Goal: Task Accomplishment & Management: Complete application form

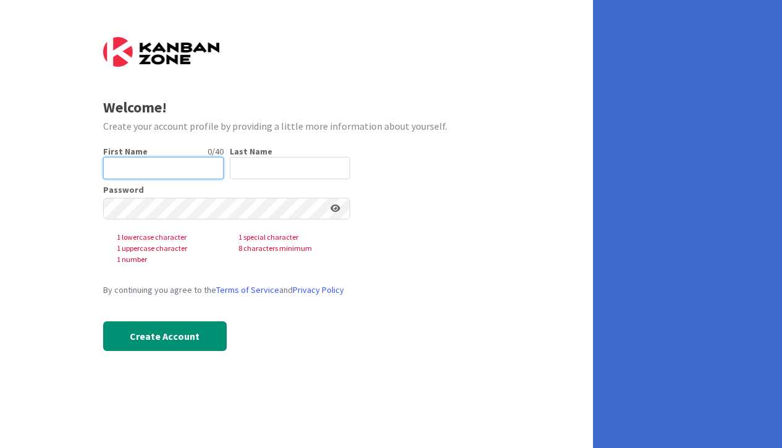
click at [145, 169] on input "text" at bounding box center [163, 168] width 121 height 22
type input "[PERSON_NAME]"
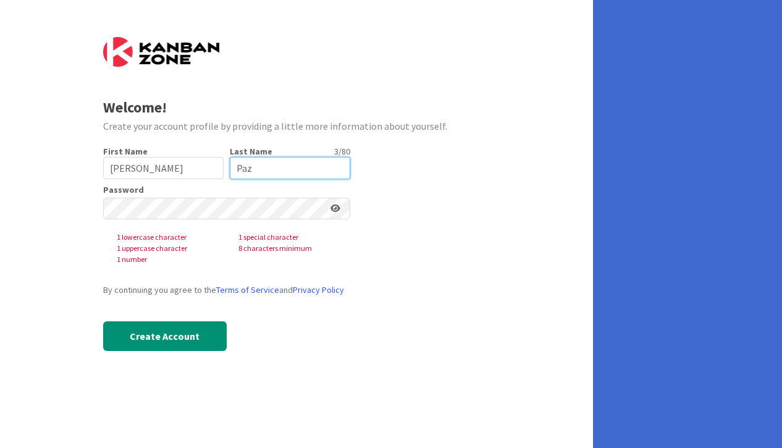
type input "Paz"
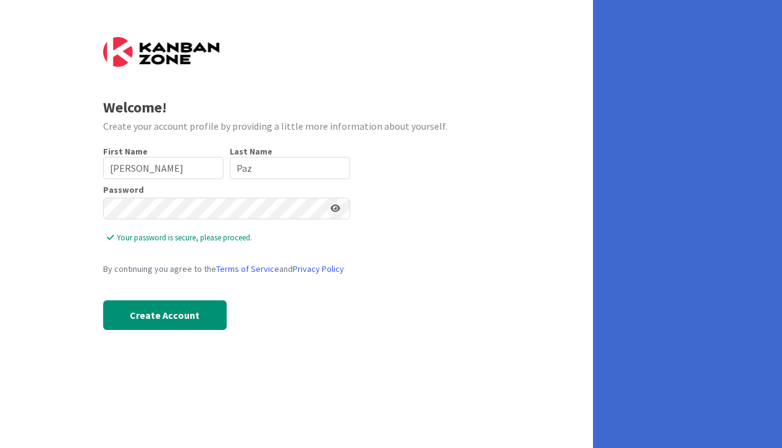
click at [405, 144] on form "Welcome! Create your account profile by providing a little more information abo…" at bounding box center [296, 192] width 387 height 311
click at [334, 211] on icon at bounding box center [336, 208] width 10 height 9
click at [334, 211] on icon at bounding box center [334, 208] width 11 height 9
click at [145, 326] on button "Create Account" at bounding box center [165, 315] width 124 height 30
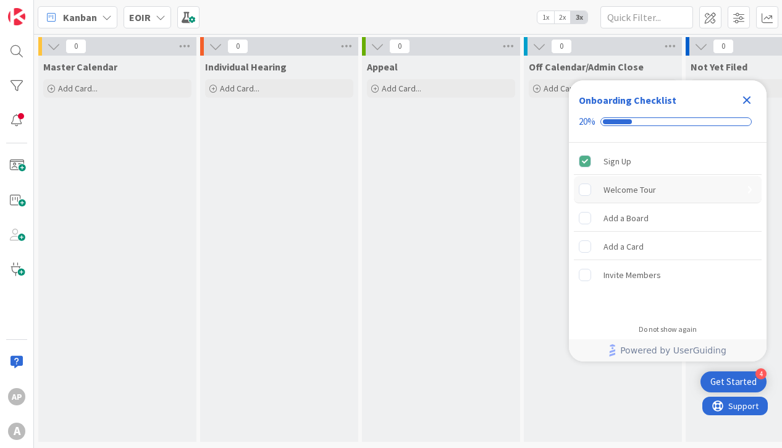
click at [629, 192] on div "Welcome Tour" at bounding box center [630, 189] width 53 height 15
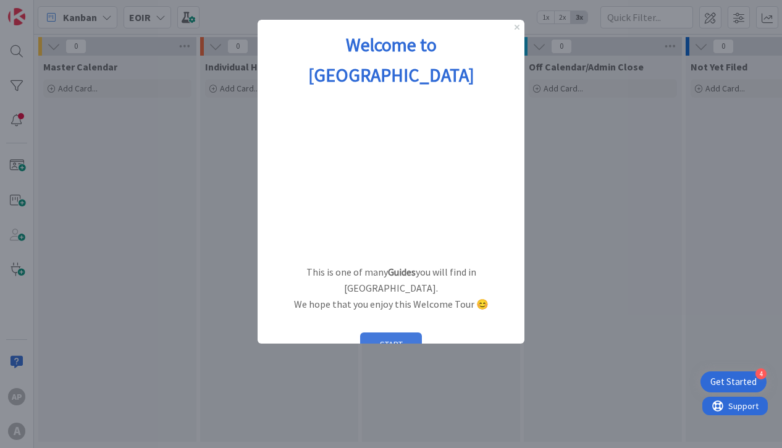
click at [374, 332] on button "START" at bounding box center [391, 343] width 62 height 23
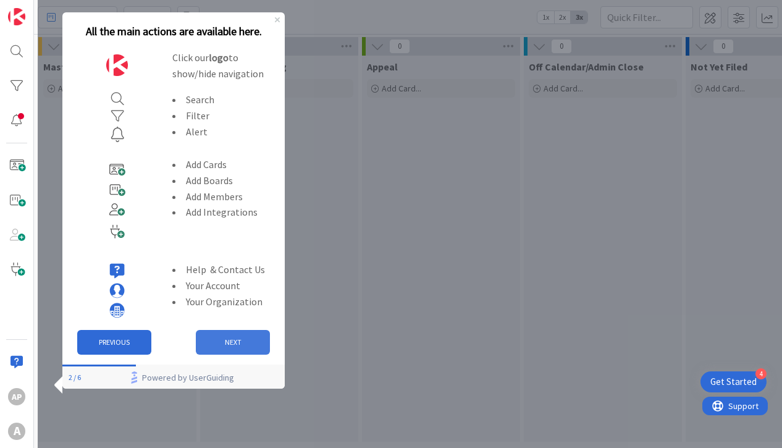
click at [218, 349] on button "NEXT" at bounding box center [233, 342] width 74 height 25
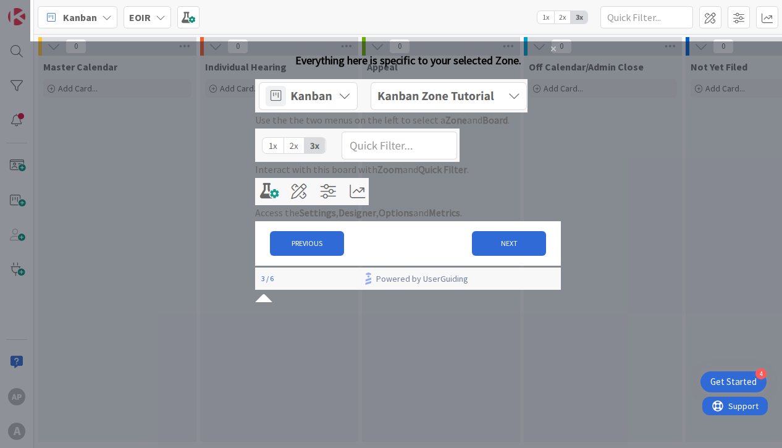
click at [358, 111] on img at bounding box center [391, 95] width 273 height 33
click at [472, 256] on button "NEXT" at bounding box center [509, 243] width 74 height 25
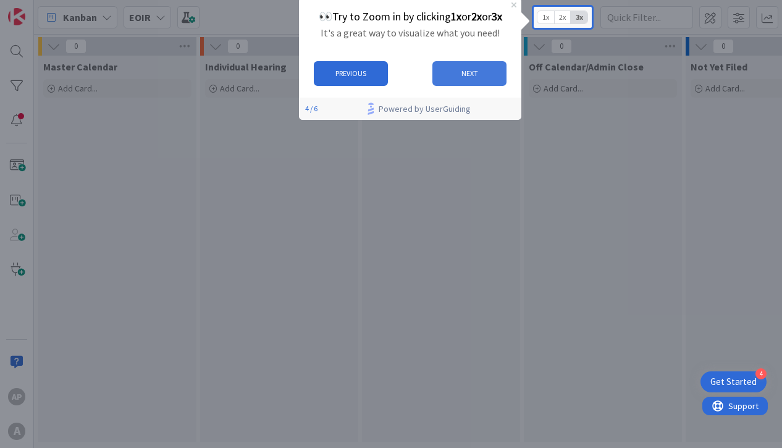
click at [456, 72] on button "NEXT" at bounding box center [469, 73] width 74 height 25
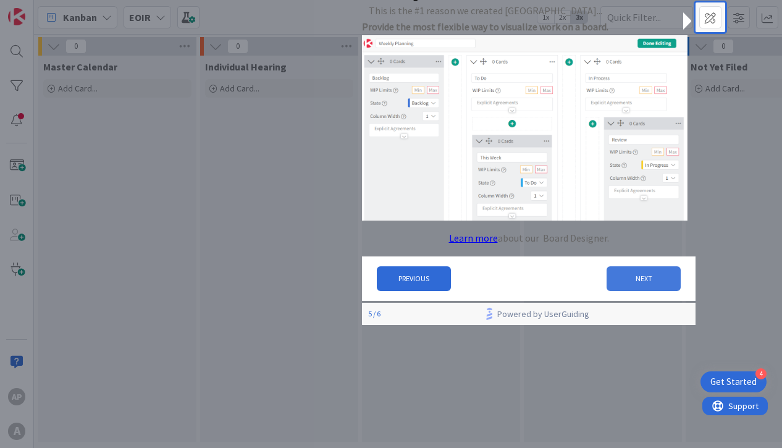
click at [632, 291] on button "NEXT" at bounding box center [644, 278] width 74 height 25
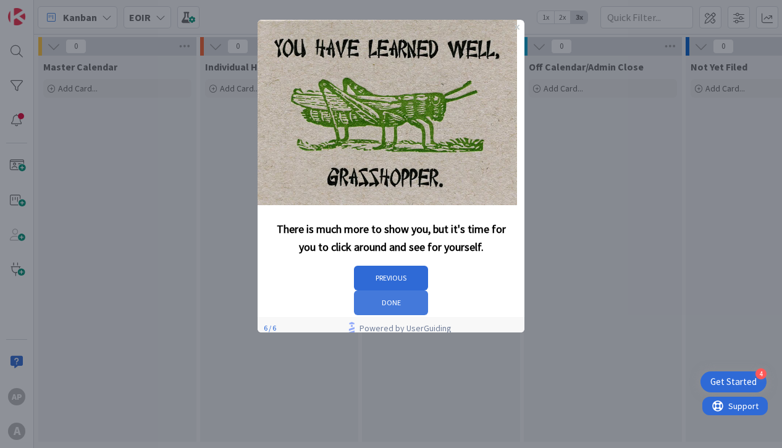
click at [428, 290] on button "DONE" at bounding box center [391, 302] width 74 height 25
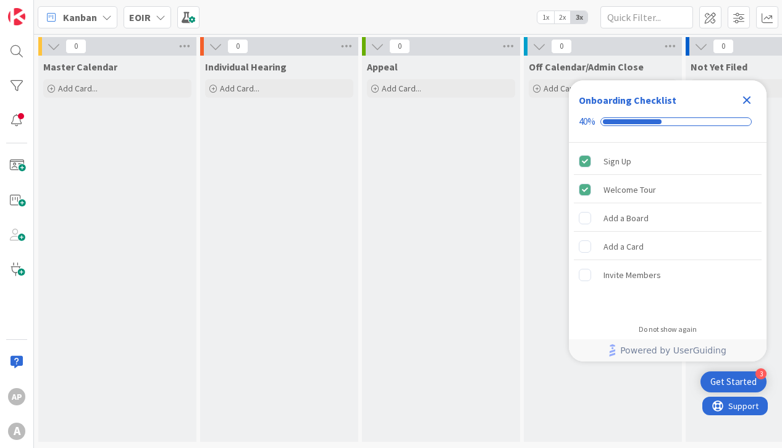
click at [107, 12] on icon at bounding box center [107, 17] width 10 height 10
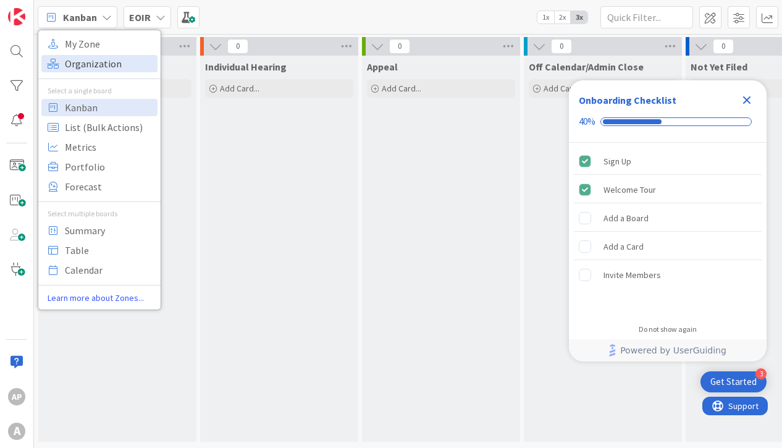
click at [94, 56] on span "Organization" at bounding box center [109, 63] width 89 height 19
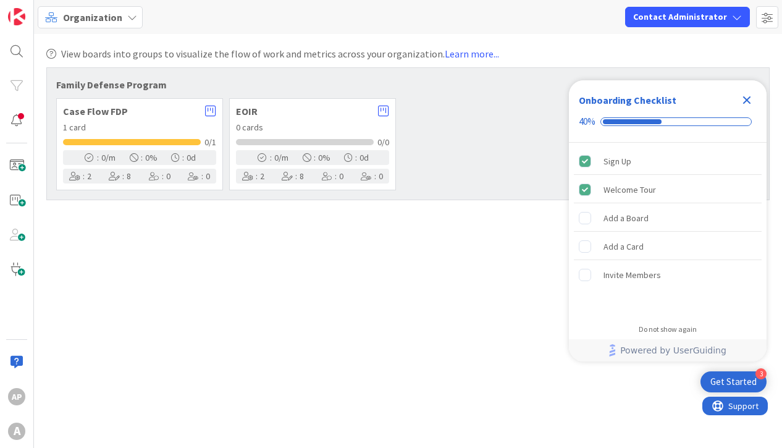
click at [97, 107] on span "Case Flow FDP" at bounding box center [131, 111] width 136 height 10
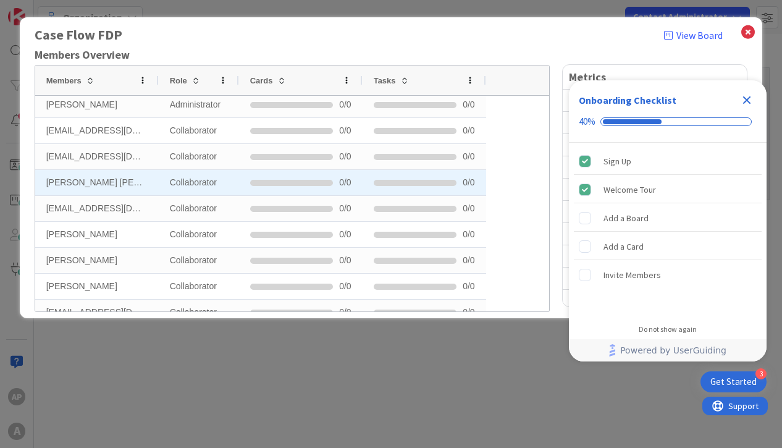
scroll to position [43, 0]
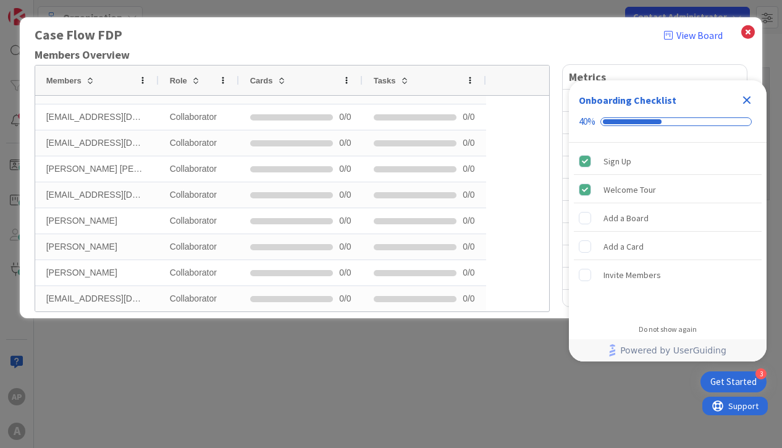
click at [744, 101] on icon "Close Checklist" at bounding box center [747, 100] width 15 height 15
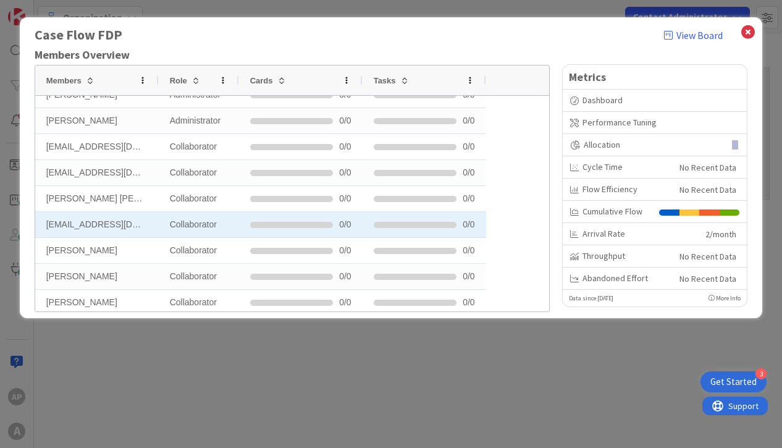
scroll to position [0, 0]
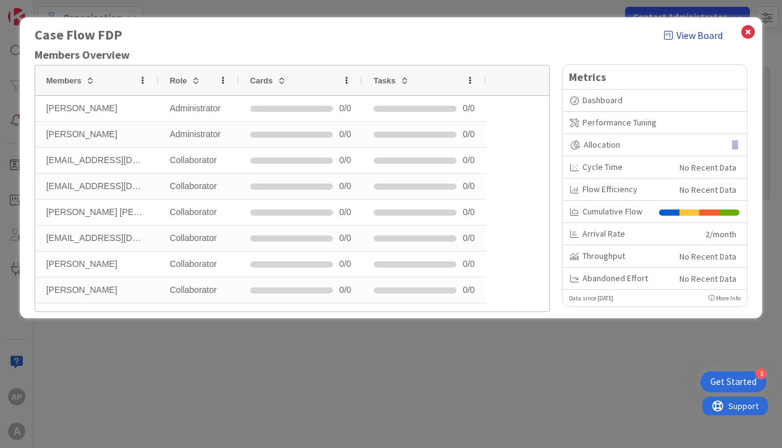
click at [714, 38] on link "View Board" at bounding box center [693, 35] width 59 height 15
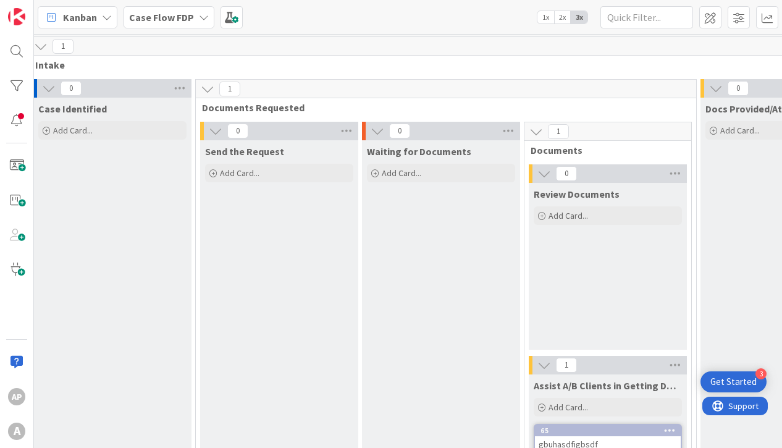
scroll to position [1, 0]
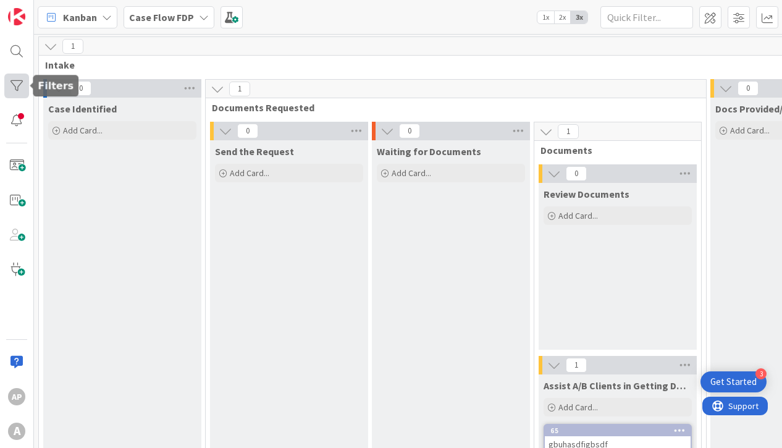
click at [11, 88] on div at bounding box center [16, 86] width 25 height 25
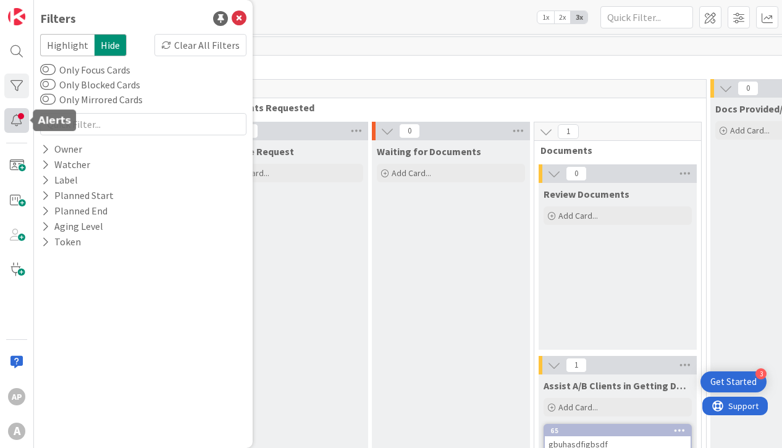
click at [19, 119] on div at bounding box center [16, 120] width 25 height 25
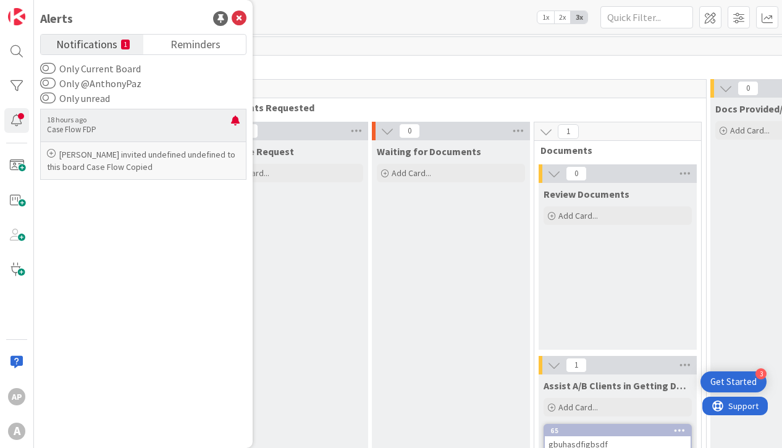
click at [73, 153] on p "[PERSON_NAME] invited undefined undefined to this board Case Flow Copied" at bounding box center [143, 160] width 193 height 25
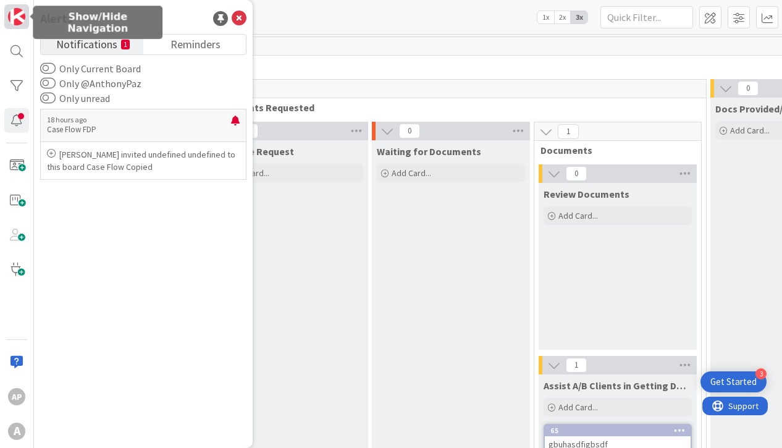
click at [12, 11] on img at bounding box center [16, 16] width 17 height 17
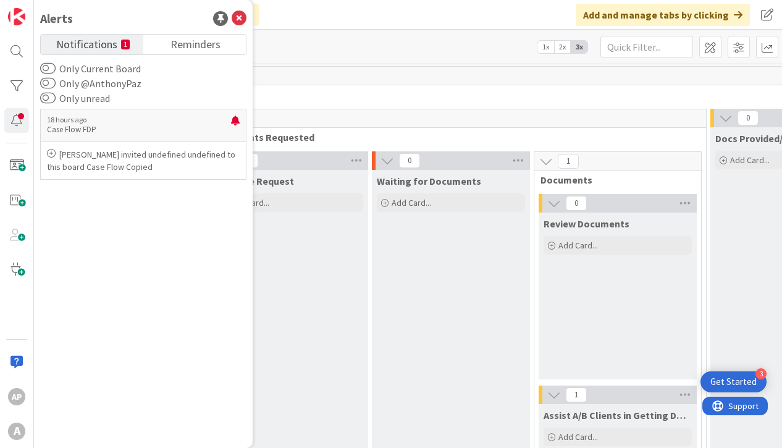
click at [435, 18] on div "Click our logo to show/hide this navigation Add and manage tabs by clicking" at bounding box center [408, 15] width 748 height 30
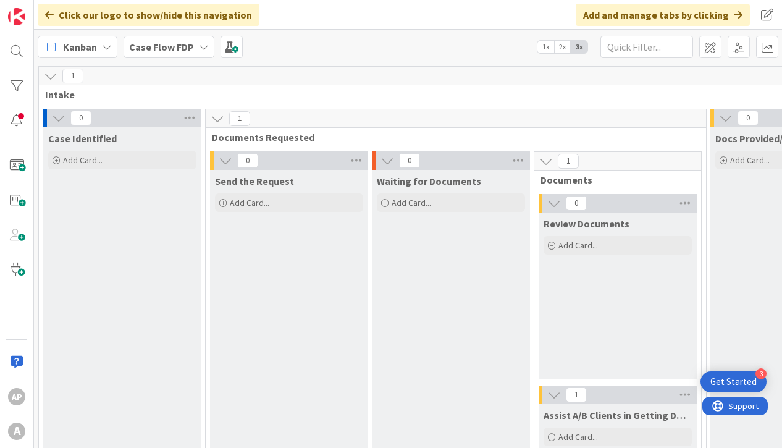
click at [204, 48] on icon at bounding box center [204, 47] width 10 height 10
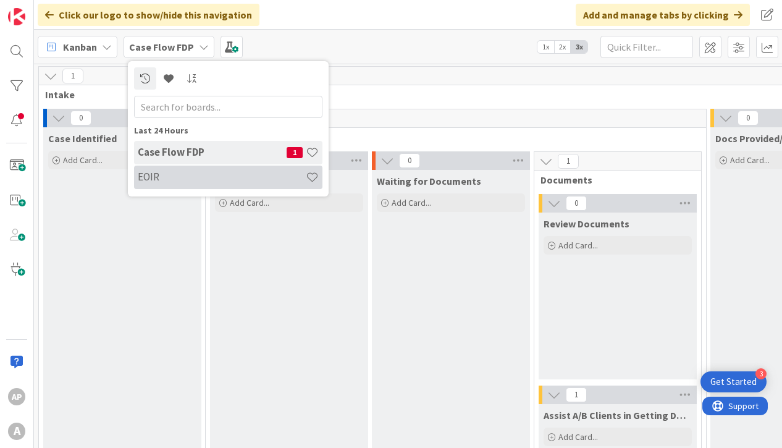
click at [185, 176] on h4 "EOIR" at bounding box center [222, 177] width 168 height 12
